Goal: Transaction & Acquisition: Download file/media

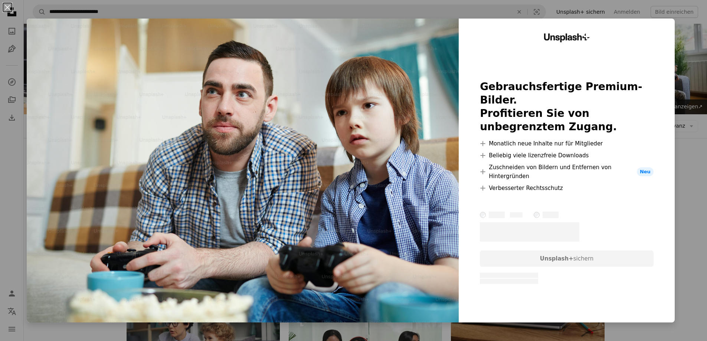
scroll to position [111, 0]
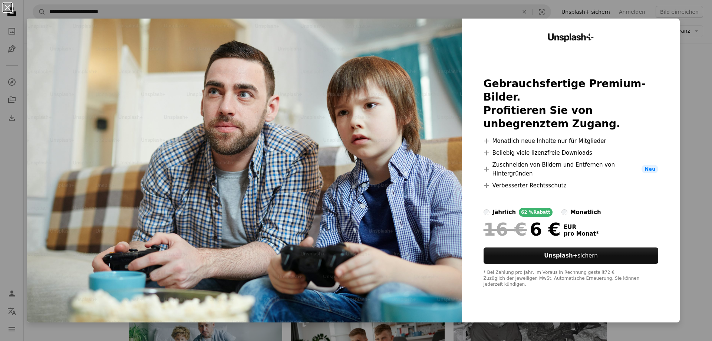
click at [8, 7] on button "An X shape" at bounding box center [7, 7] width 9 height 9
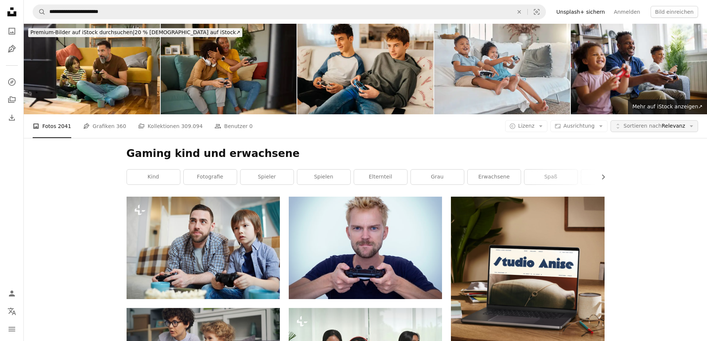
click at [671, 125] on span "Sortieren nach Relevanz" at bounding box center [654, 125] width 62 height 7
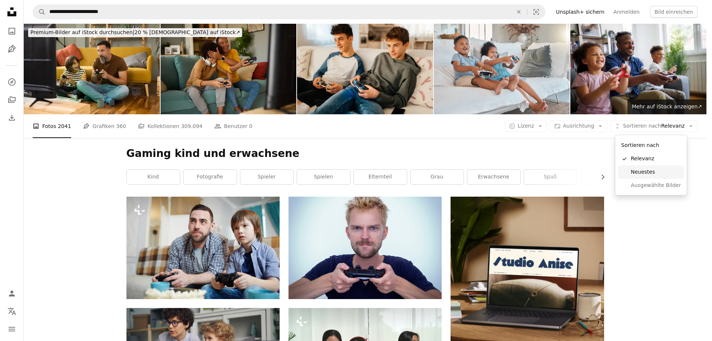
click at [653, 168] on link "Neuestes" at bounding box center [651, 171] width 66 height 13
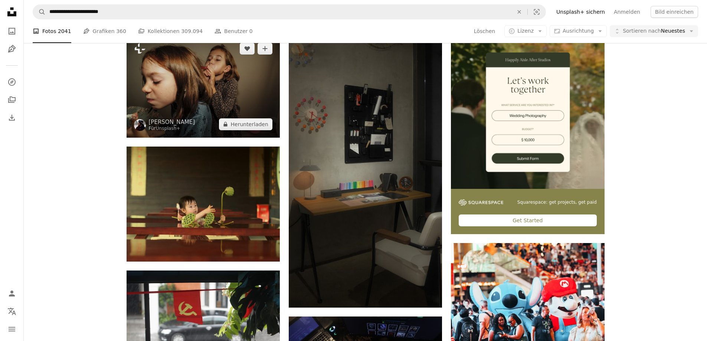
scroll to position [148, 0]
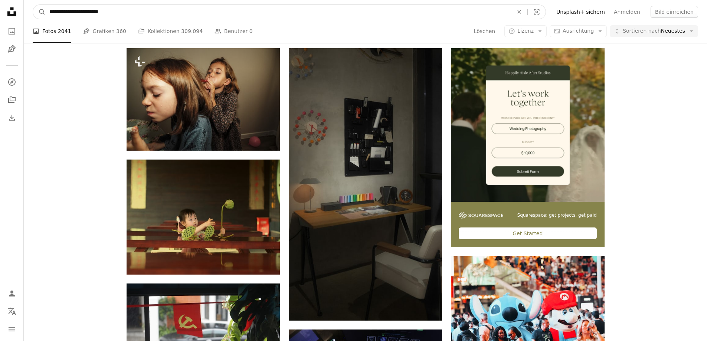
click at [160, 13] on input "**********" at bounding box center [278, 12] width 465 height 14
click at [33, 5] on button "A magnifying glass" at bounding box center [39, 12] width 13 height 14
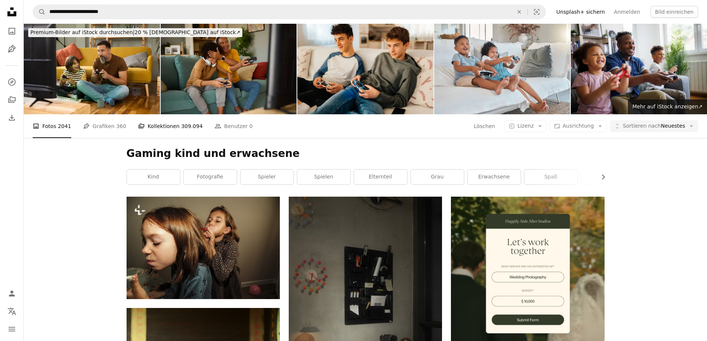
click at [153, 127] on link "A stack of folders Kollektionen 309.094" at bounding box center [170, 126] width 65 height 24
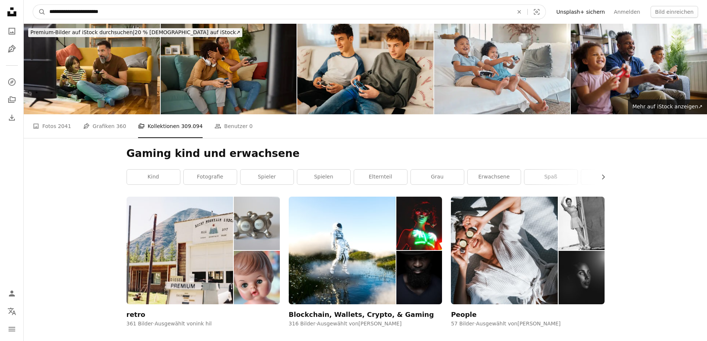
drag, startPoint x: 124, startPoint y: 9, endPoint x: 83, endPoint y: 9, distance: 40.8
click at [83, 9] on input "**********" at bounding box center [278, 12] width 465 height 14
type input "**********"
click button "A magnifying glass" at bounding box center [39, 12] width 13 height 14
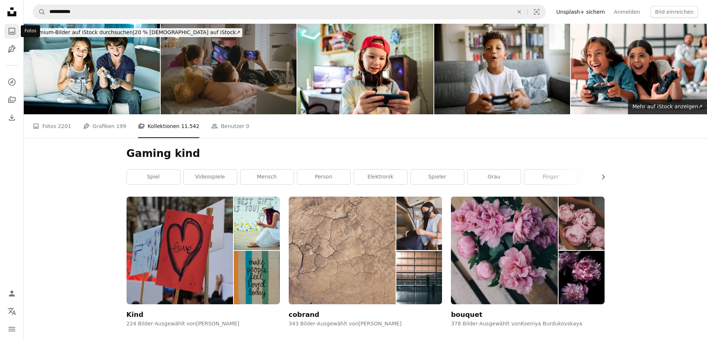
click at [11, 37] on link "A photo" at bounding box center [11, 31] width 15 height 15
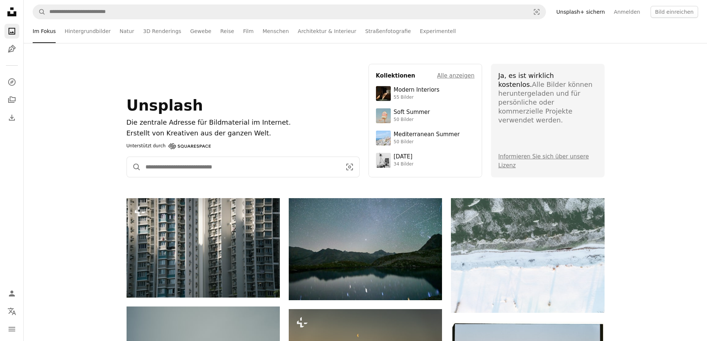
click at [309, 173] on input "Finden Sie Bildmaterial auf der ganzen Webseite" at bounding box center [240, 167] width 199 height 20
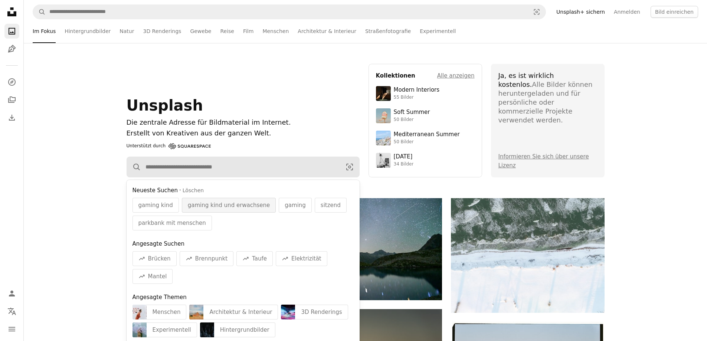
click at [221, 209] on span "gaming kind und erwachsene" at bounding box center [229, 205] width 82 height 9
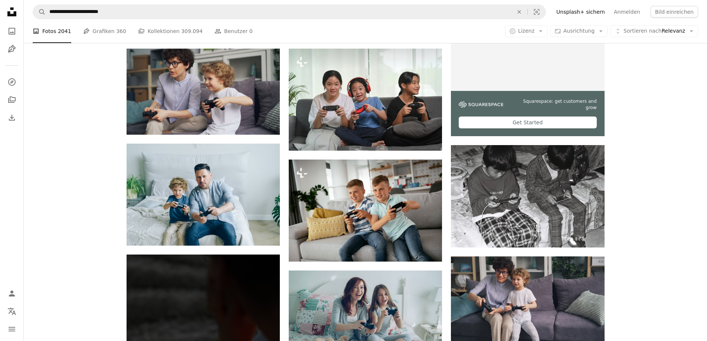
scroll to position [260, 0]
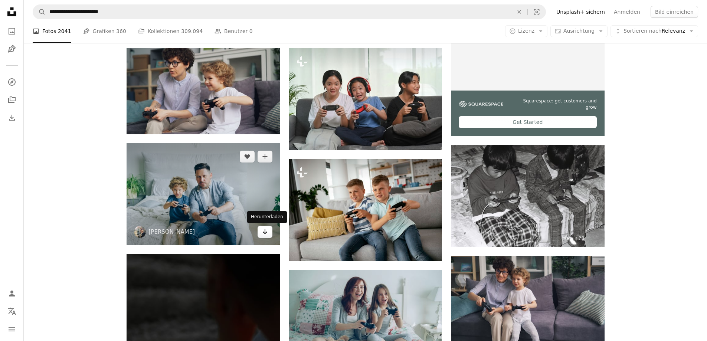
click at [269, 235] on link "Arrow pointing down" at bounding box center [264, 232] width 15 height 12
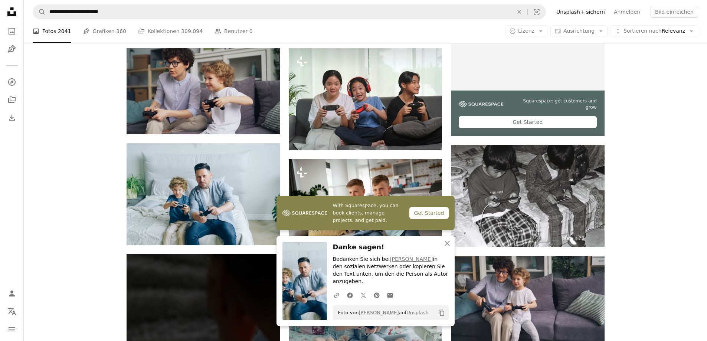
drag, startPoint x: 373, startPoint y: 313, endPoint x: 422, endPoint y: 318, distance: 49.2
click at [422, 318] on div "Foto von [PERSON_NAME] auf Unsplash Copy content" at bounding box center [391, 312] width 116 height 15
drag, startPoint x: 422, startPoint y: 314, endPoint x: 338, endPoint y: 307, distance: 84.9
click at [338, 307] on div "Foto von [PERSON_NAME] auf Unsplash Copy content" at bounding box center [391, 312] width 116 height 15
copy span "Foto von [PERSON_NAME] auf Unsplash"
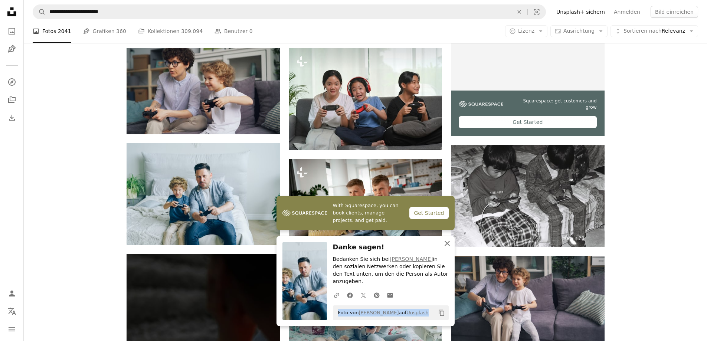
click at [446, 248] on icon "An X shape" at bounding box center [447, 243] width 9 height 9
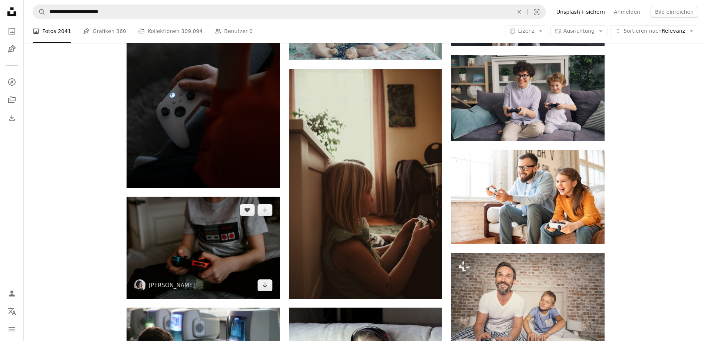
scroll to position [557, 0]
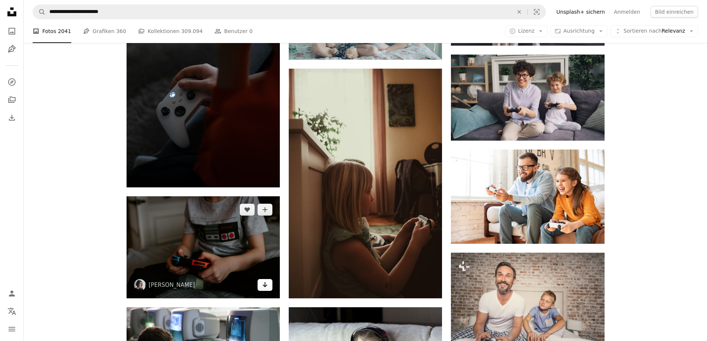
click at [264, 288] on icon "Arrow pointing down" at bounding box center [265, 284] width 6 height 9
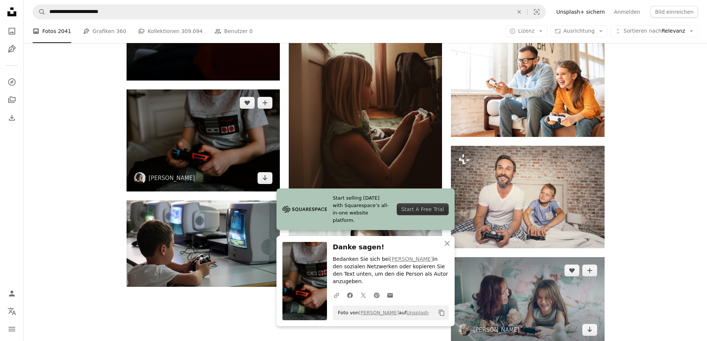
scroll to position [668, 0]
